Goal: Transaction & Acquisition: Purchase product/service

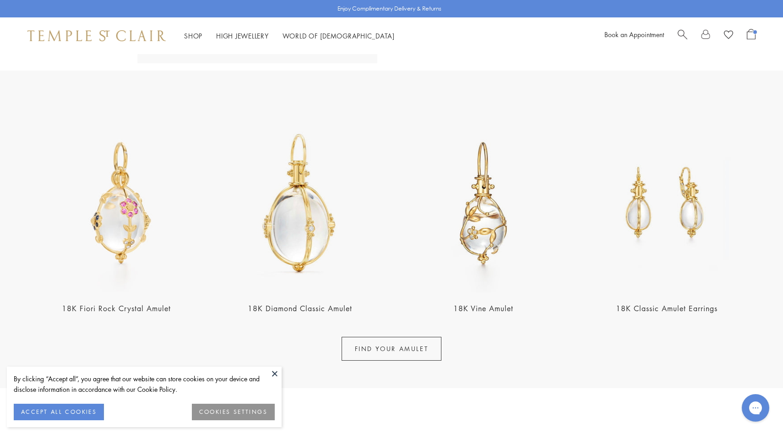
scroll to position [265, 0]
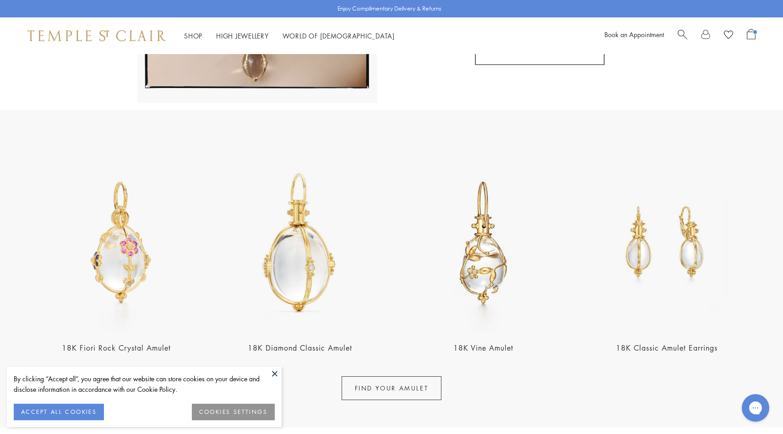
click at [297, 254] on img at bounding box center [300, 242] width 178 height 178
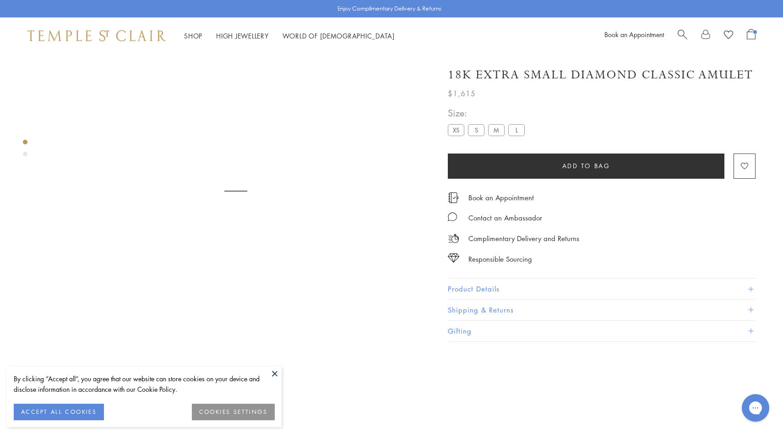
scroll to position [54, 0]
click at [493, 161] on button "Add to bag" at bounding box center [586, 165] width 277 height 25
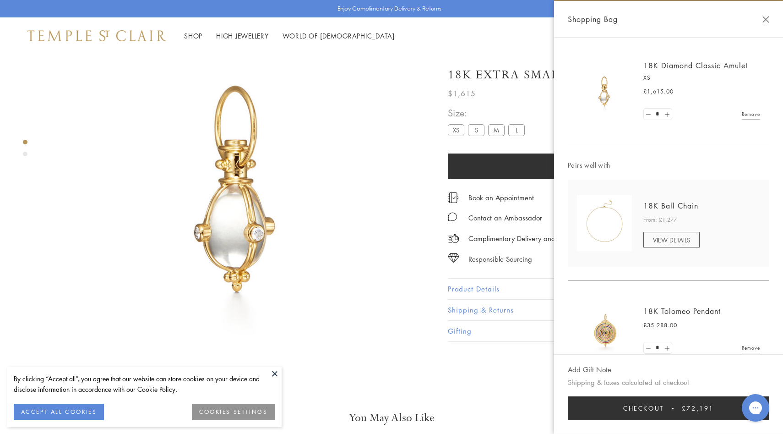
click at [644, 420] on button "Checkout £72,191" at bounding box center [669, 408] width 202 height 24
